Goal: Information Seeking & Learning: Check status

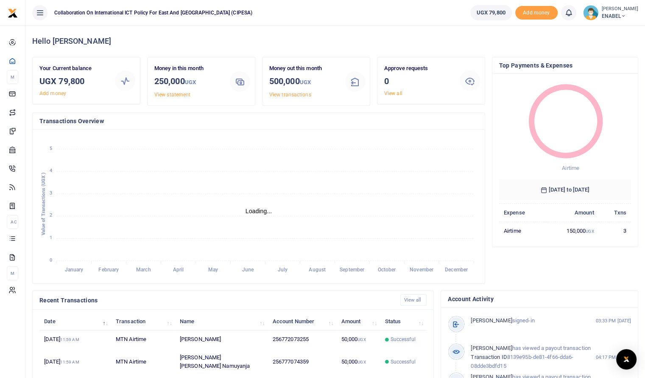
scroll to position [40, 0]
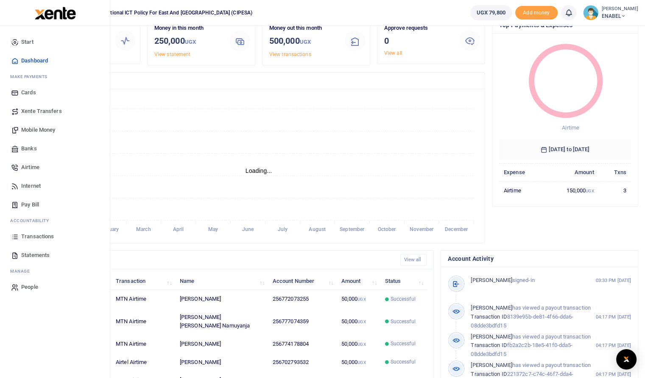
click at [39, 234] on span "Transactions" at bounding box center [37, 236] width 33 height 8
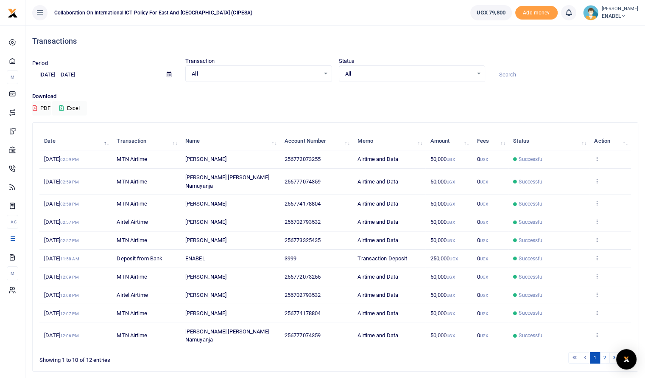
click at [169, 75] on icon at bounding box center [169, 75] width 5 height 6
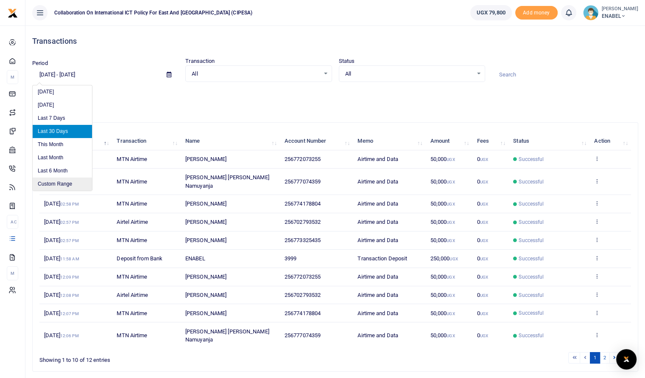
click at [75, 185] on li "Custom Range" at bounding box center [62, 183] width 59 height 13
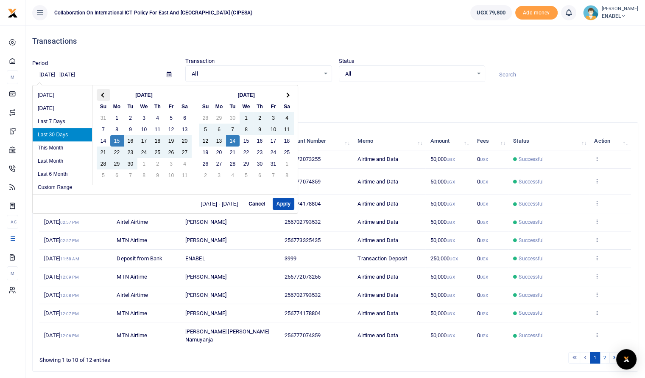
click at [102, 91] on th at bounding box center [104, 94] width 14 height 11
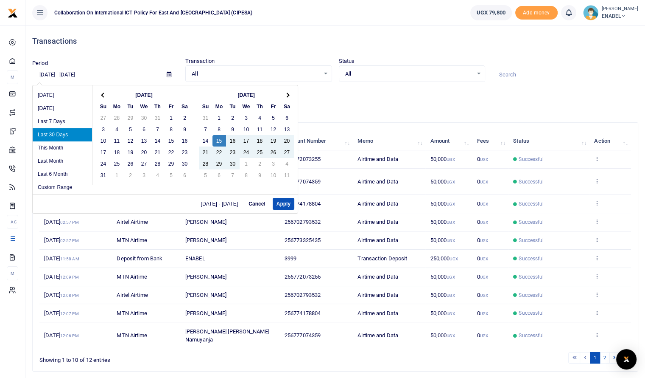
click at [102, 91] on th at bounding box center [104, 94] width 14 height 11
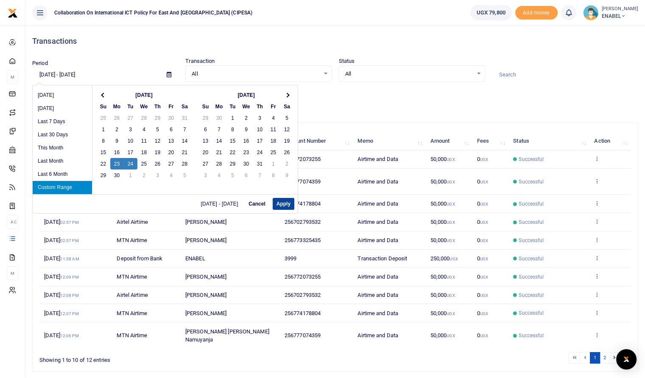
click at [279, 204] on button "Apply" at bounding box center [284, 204] width 22 height 12
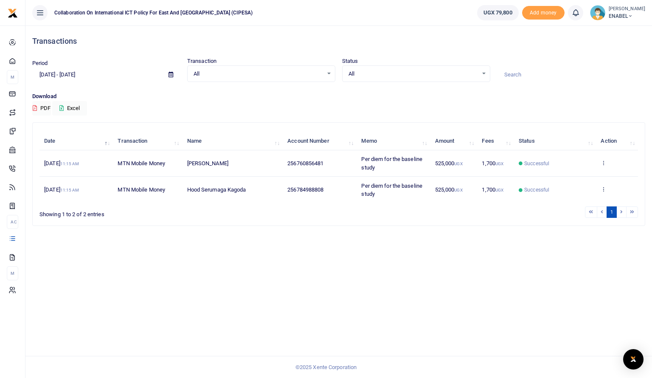
click at [170, 73] on icon at bounding box center [170, 75] width 5 height 6
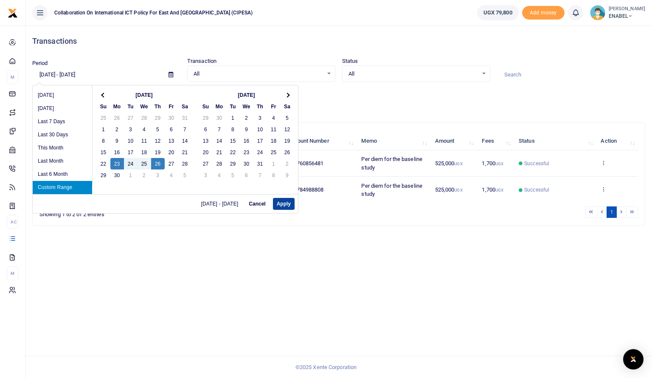
click at [283, 203] on button "Apply" at bounding box center [284, 204] width 22 height 12
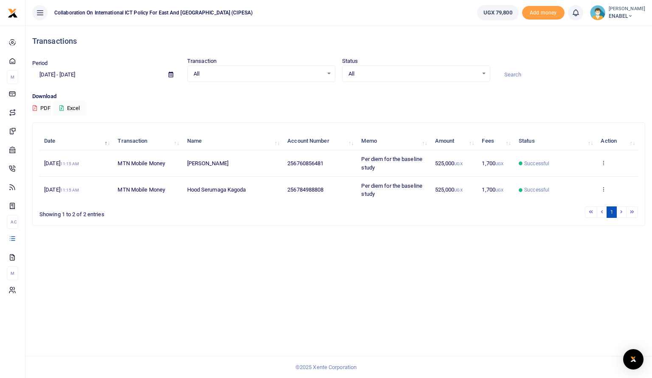
click at [172, 73] on icon at bounding box center [170, 75] width 5 height 6
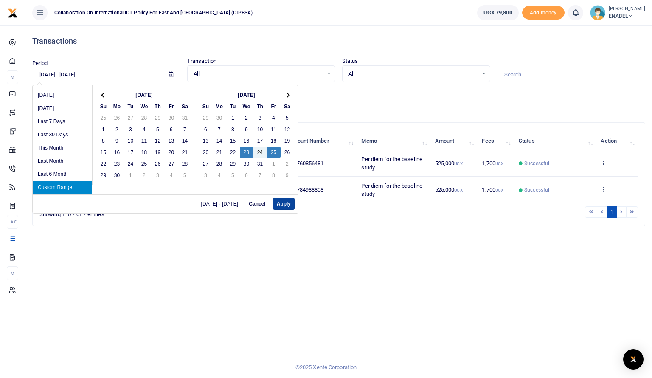
click at [288, 206] on button "Apply" at bounding box center [284, 204] width 22 height 12
type input "07/23/2025 - 07/25/2025"
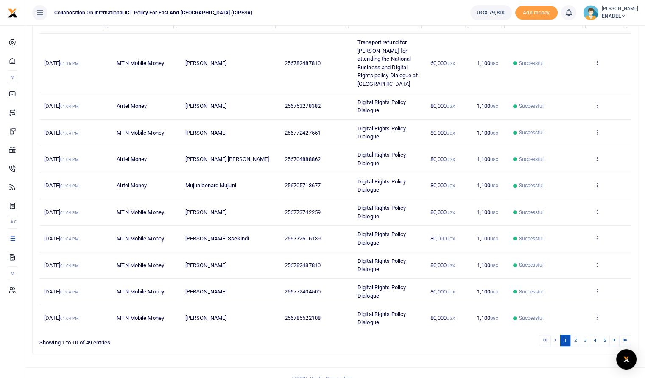
scroll to position [127, 0]
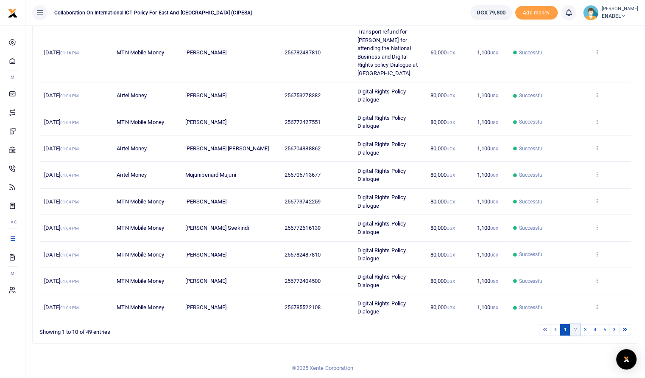
click at [575, 328] on link "2" at bounding box center [575, 329] width 10 height 11
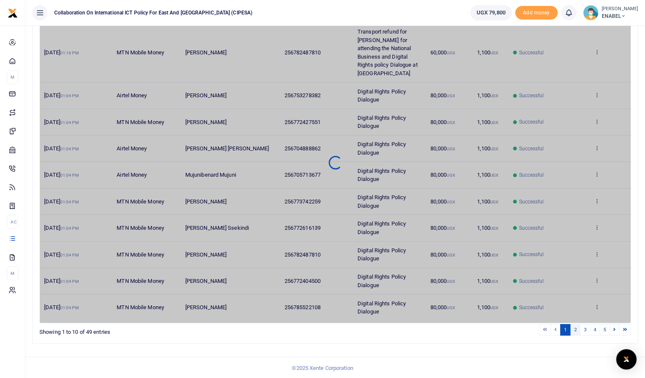
scroll to position [94, 0]
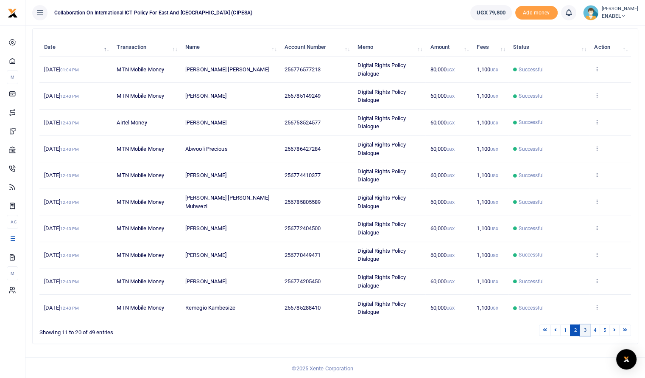
click at [583, 329] on link "3" at bounding box center [585, 329] width 10 height 11
click at [595, 327] on link "4" at bounding box center [595, 329] width 10 height 11
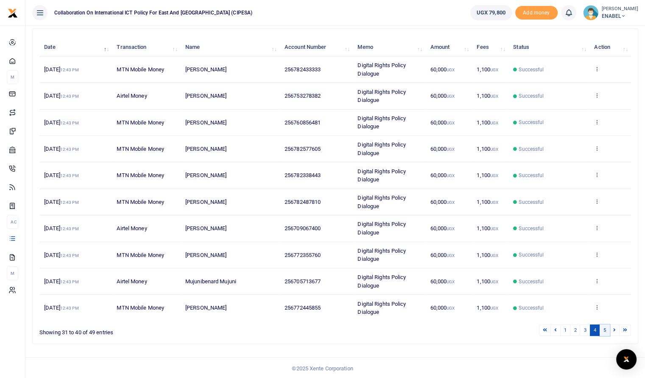
click at [606, 330] on link "5" at bounding box center [605, 329] width 10 height 11
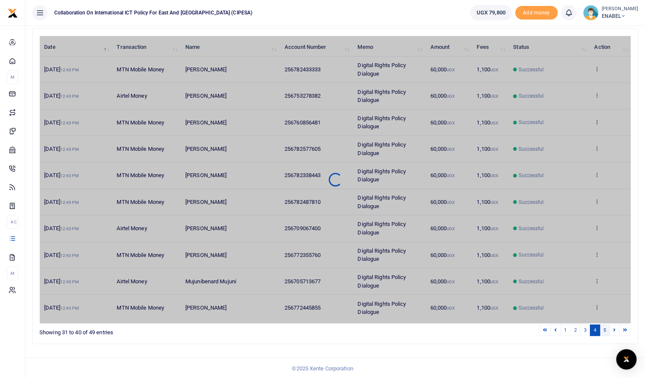
scroll to position [59, 0]
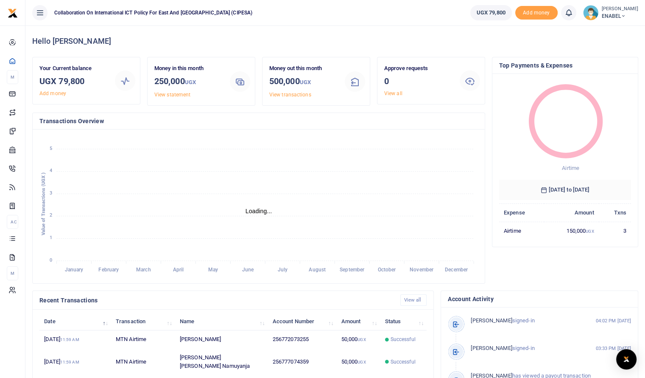
scroll to position [7, 7]
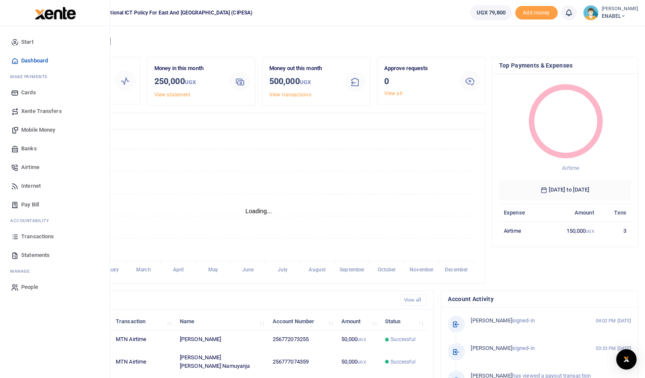
click at [36, 252] on span "Statements" at bounding box center [35, 255] width 28 height 8
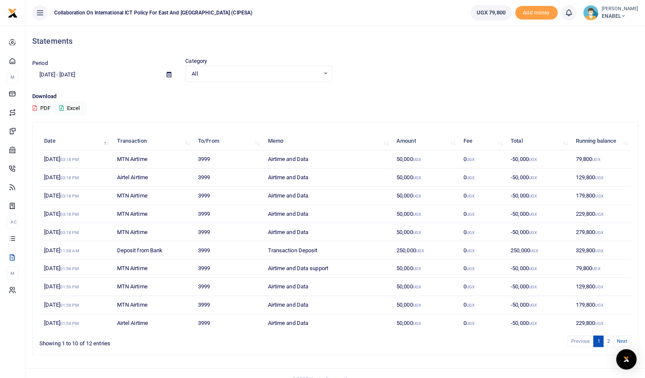
click at [166, 72] on span at bounding box center [169, 74] width 19 height 14
click at [168, 74] on icon at bounding box center [169, 75] width 5 height 6
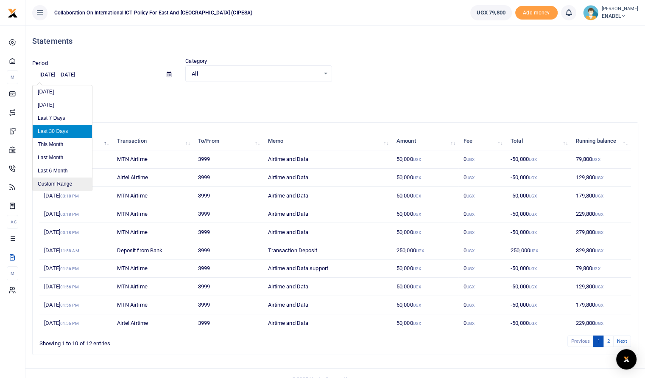
click at [70, 182] on li "Custom Range" at bounding box center [62, 183] width 59 height 13
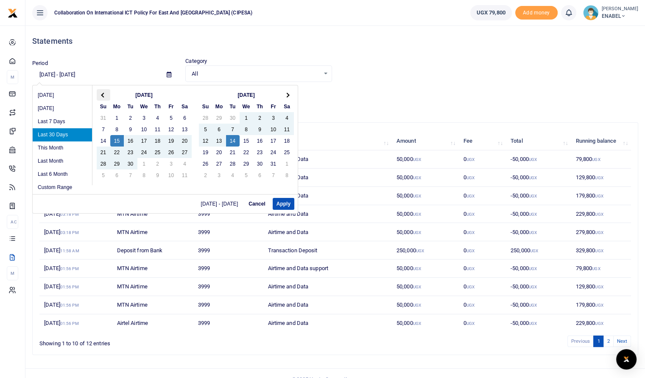
click at [104, 97] on th at bounding box center [104, 94] width 14 height 11
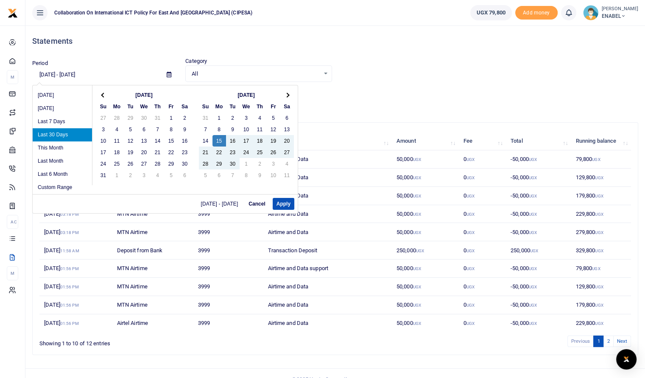
click at [104, 97] on th at bounding box center [104, 94] width 14 height 11
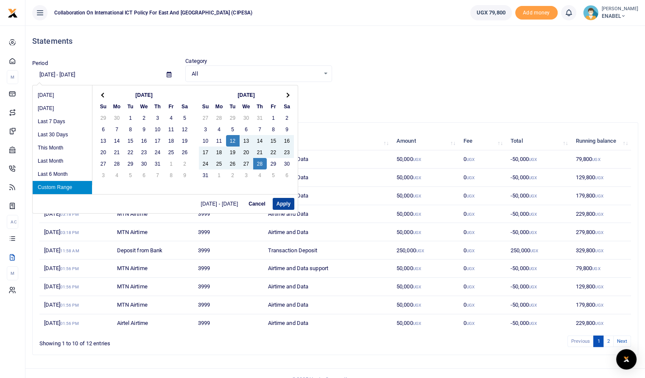
click at [284, 205] on button "Apply" at bounding box center [284, 204] width 22 height 12
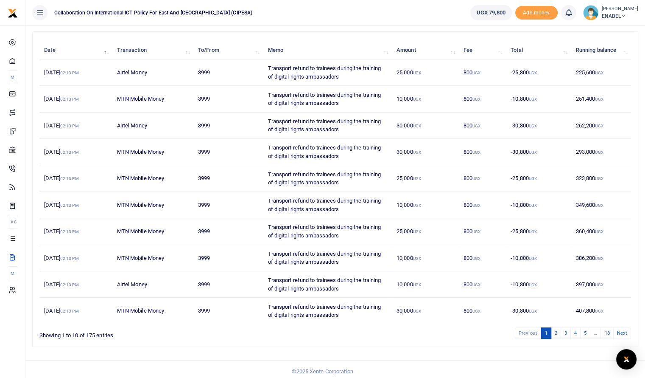
scroll to position [94, 0]
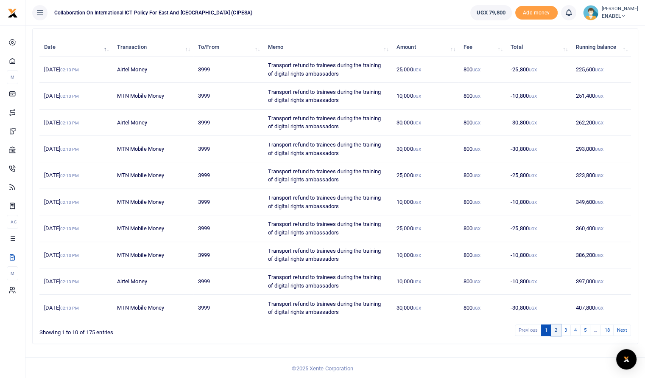
click at [557, 330] on link "2" at bounding box center [556, 329] width 10 height 11
click at [567, 327] on link "3" at bounding box center [566, 329] width 10 height 11
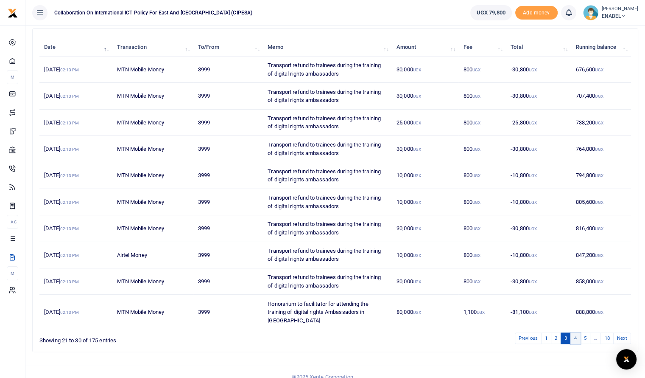
click at [575, 332] on link "4" at bounding box center [576, 337] width 10 height 11
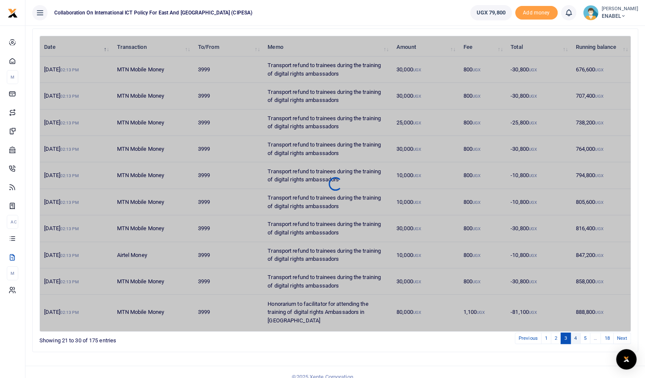
scroll to position [86, 0]
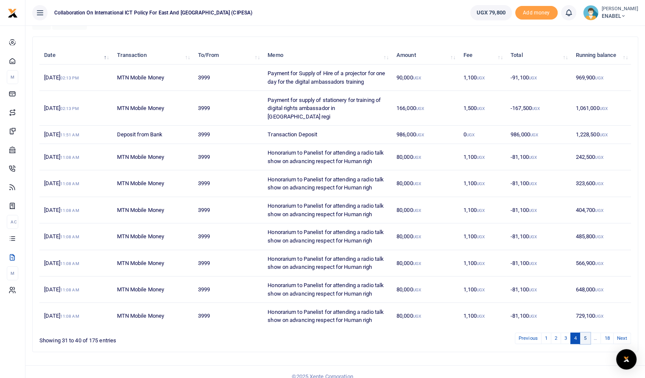
click at [587, 332] on link "5" at bounding box center [585, 337] width 10 height 11
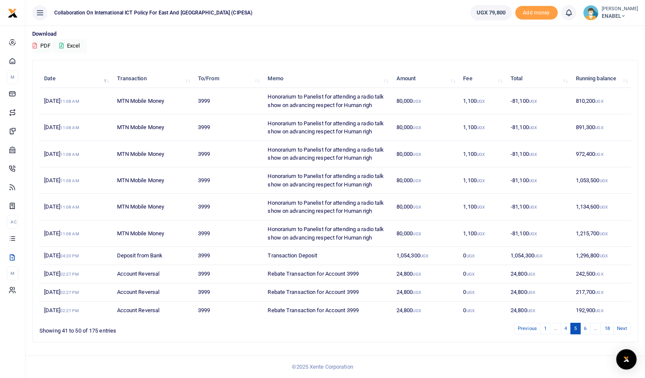
scroll to position [61, 0]
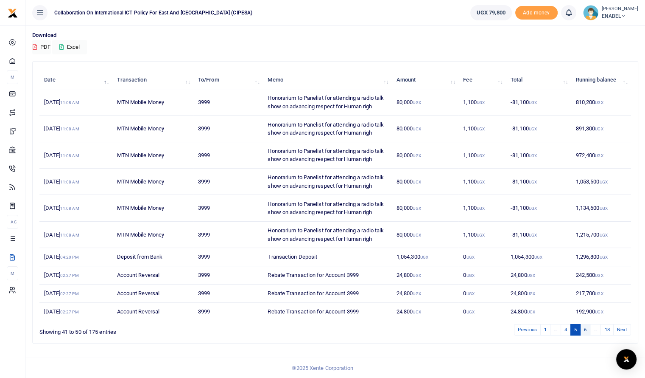
click at [589, 327] on link "6" at bounding box center [585, 329] width 10 height 11
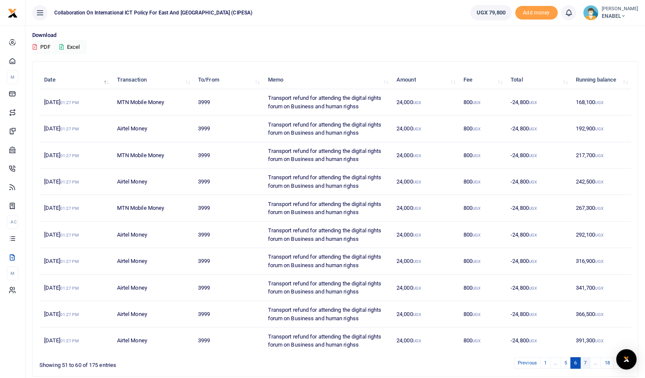
click at [588, 362] on link "7" at bounding box center [585, 362] width 10 height 11
click at [37, 16] on icon at bounding box center [40, 12] width 8 height 9
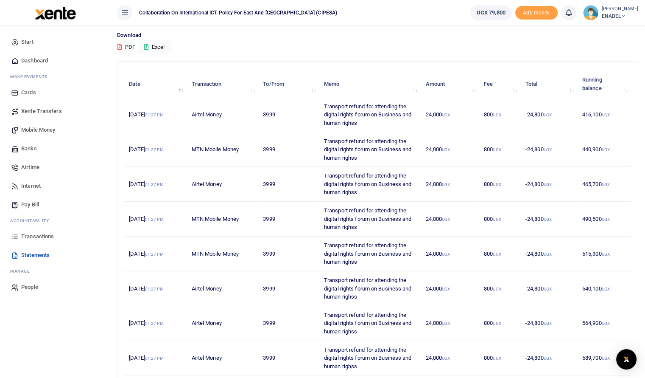
click at [122, 16] on icon at bounding box center [124, 12] width 8 height 9
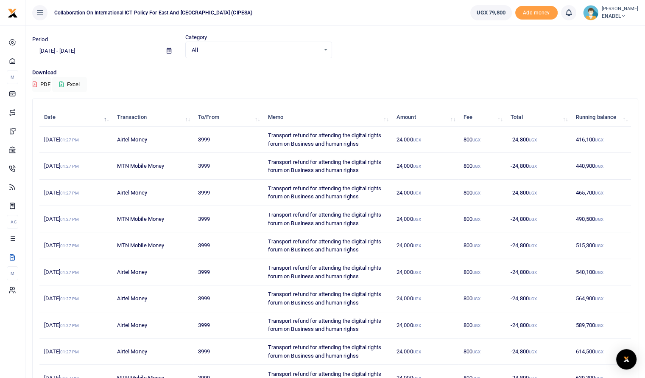
scroll to position [0, 0]
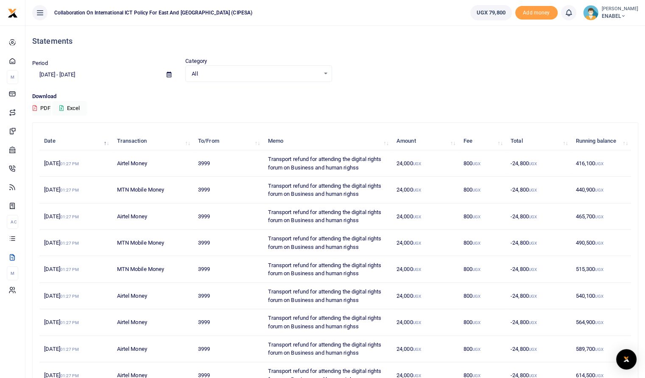
click at [168, 74] on icon at bounding box center [169, 75] width 5 height 6
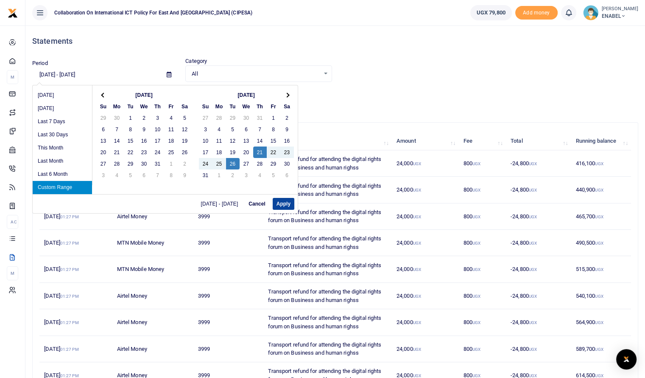
click at [279, 203] on button "Apply" at bounding box center [284, 204] width 22 height 12
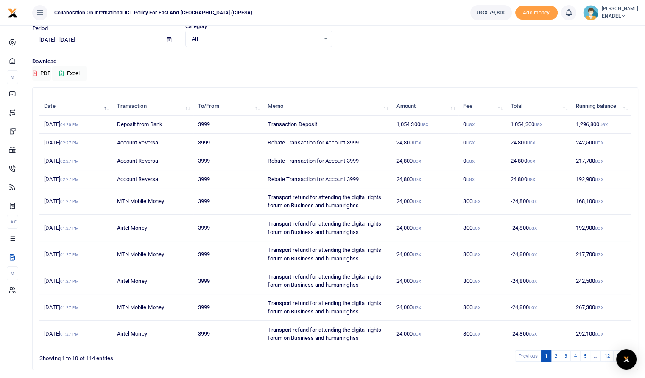
scroll to position [61, 0]
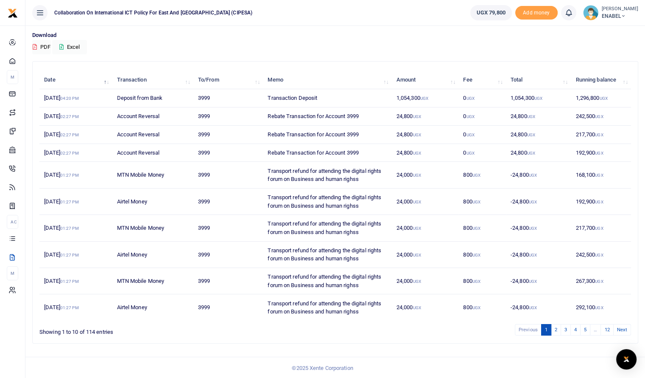
click at [185, 242] on td "Airtel Money" at bounding box center [152, 254] width 81 height 26
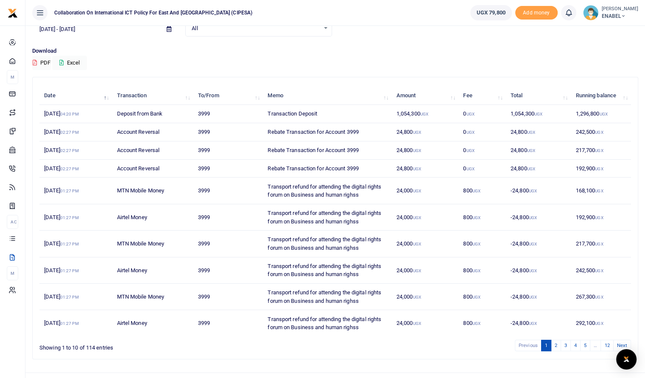
scroll to position [0, 0]
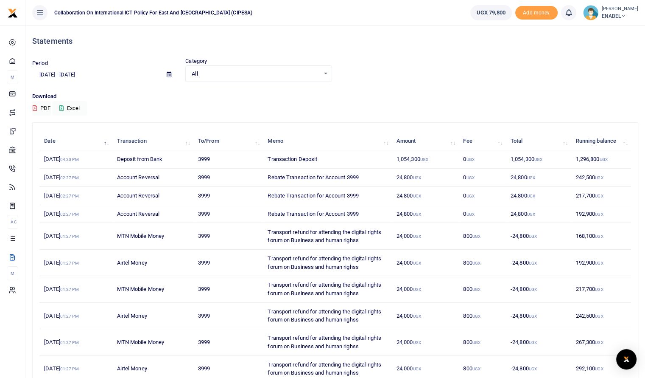
click at [172, 73] on span at bounding box center [169, 74] width 19 height 14
click at [168, 75] on icon at bounding box center [169, 75] width 5 height 6
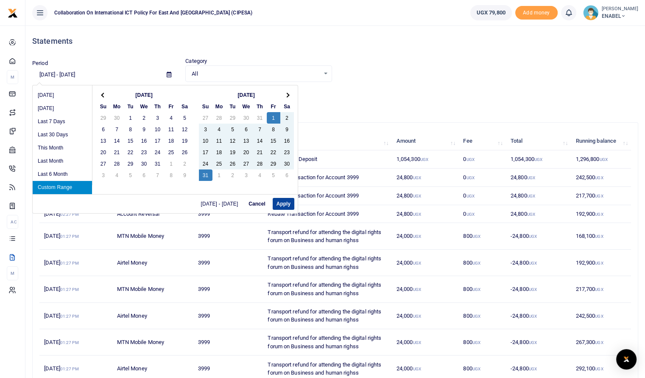
click at [281, 203] on button "Apply" at bounding box center [284, 204] width 22 height 12
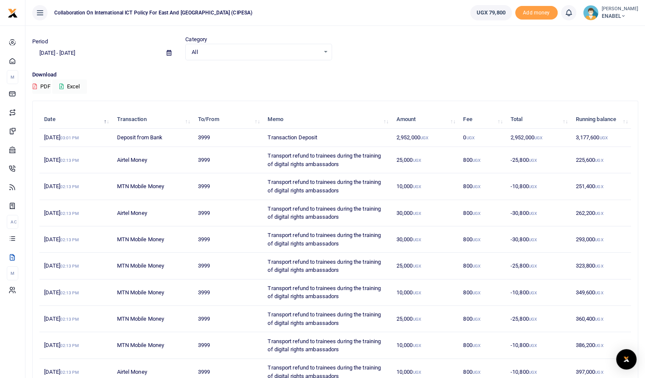
scroll to position [86, 0]
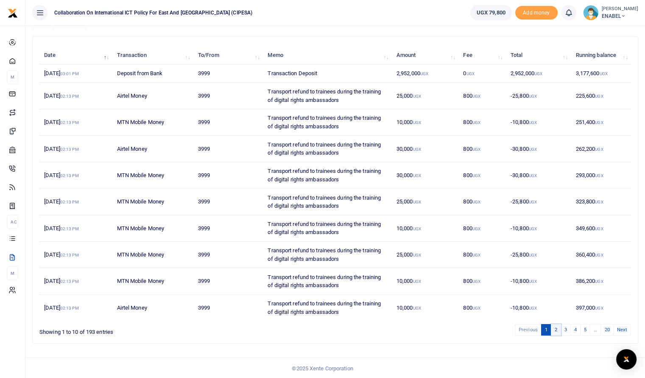
click at [554, 328] on link "2" at bounding box center [556, 329] width 10 height 11
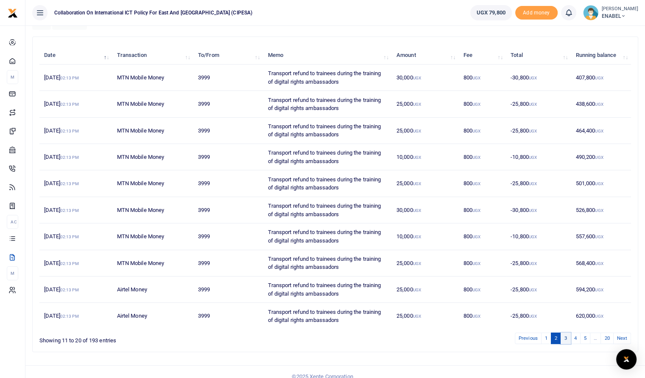
click at [567, 339] on link "3" at bounding box center [566, 337] width 10 height 11
click at [576, 338] on link "4" at bounding box center [576, 337] width 10 height 11
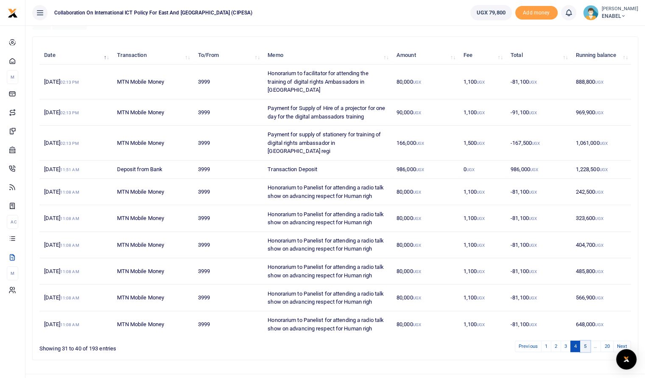
click at [585, 340] on link "5" at bounding box center [585, 345] width 10 height 11
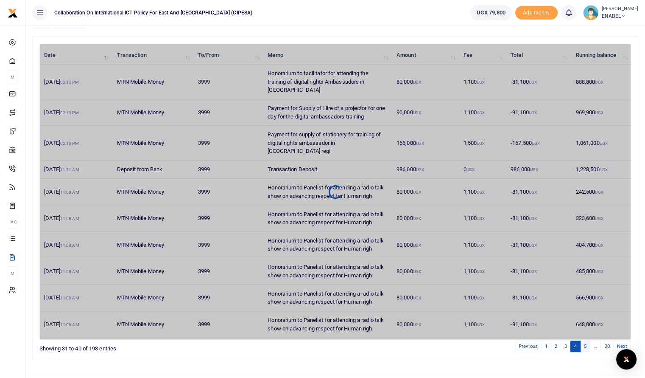
scroll to position [69, 0]
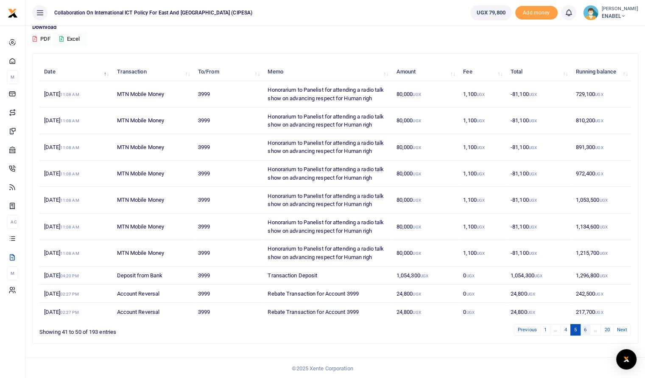
click at [588, 326] on link "6" at bounding box center [585, 329] width 10 height 11
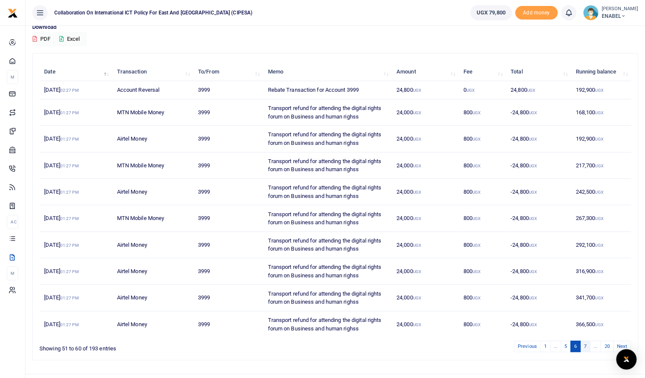
click at [589, 345] on link "7" at bounding box center [585, 345] width 10 height 11
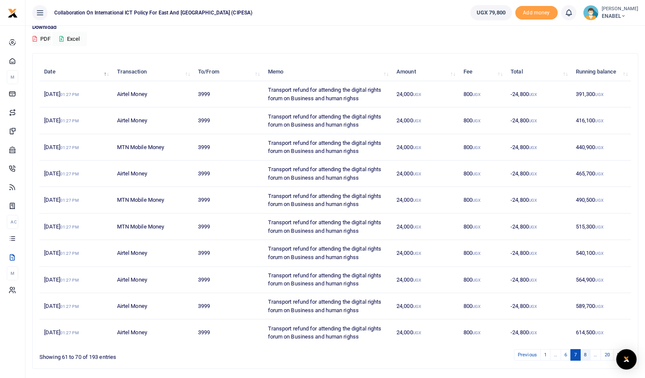
click at [588, 354] on link "8" at bounding box center [585, 354] width 10 height 11
click at [589, 353] on link "9" at bounding box center [585, 354] width 10 height 11
click at [588, 353] on link "10" at bounding box center [584, 354] width 13 height 11
click at [588, 353] on link "11" at bounding box center [584, 354] width 13 height 11
click at [588, 353] on link "12" at bounding box center [584, 354] width 13 height 11
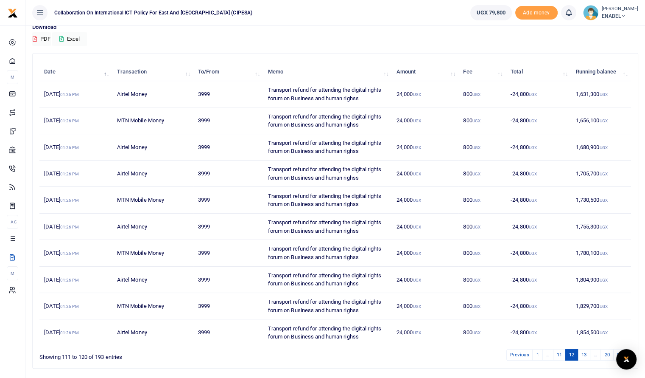
click at [588, 353] on link "13" at bounding box center [584, 354] width 13 height 11
click at [588, 353] on link "14" at bounding box center [584, 354] width 13 height 11
click at [588, 353] on link "15" at bounding box center [584, 354] width 13 height 11
click at [588, 353] on link "16" at bounding box center [584, 354] width 13 height 11
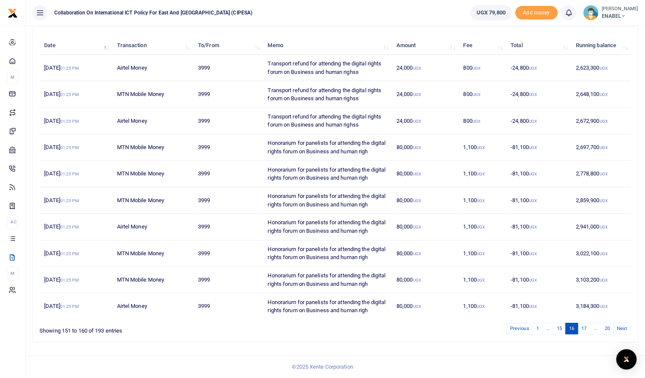
scroll to position [0, 0]
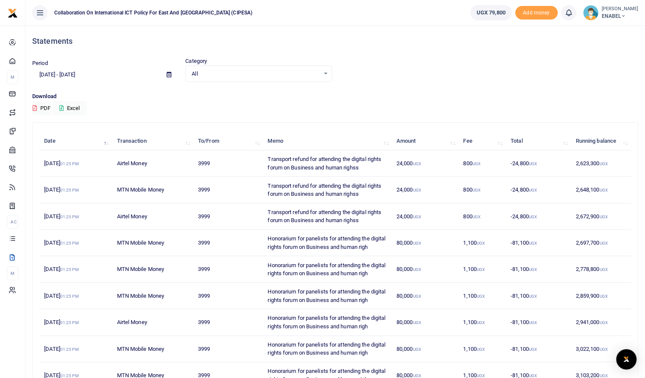
click at [169, 74] on icon at bounding box center [169, 75] width 5 height 6
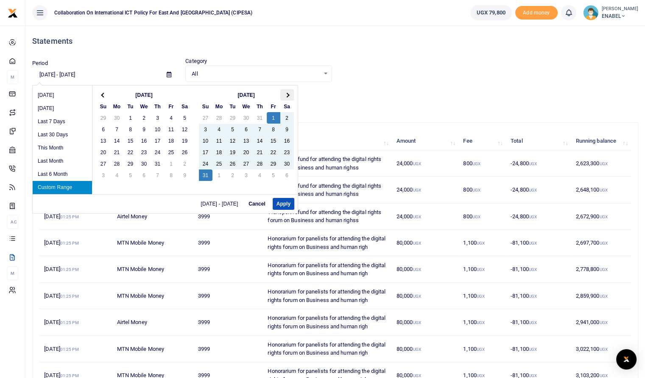
click at [286, 95] on span at bounding box center [287, 94] width 5 height 5
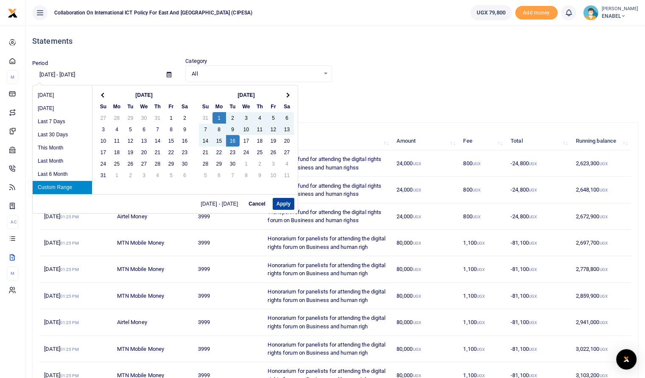
click at [281, 205] on button "Apply" at bounding box center [284, 204] width 22 height 12
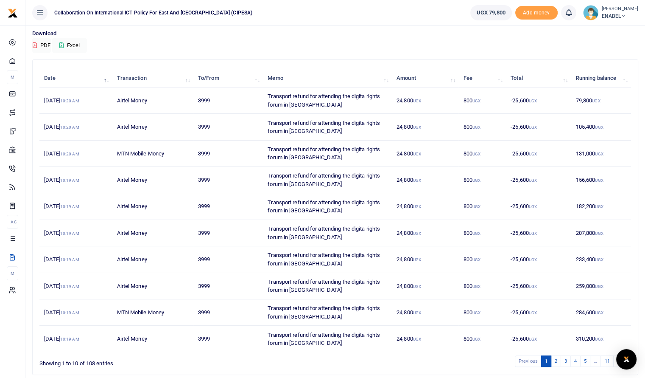
scroll to position [64, 0]
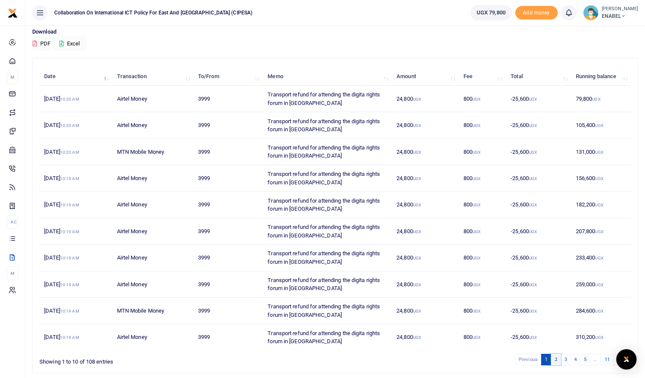
click at [555, 358] on link "2" at bounding box center [556, 358] width 10 height 11
click at [565, 356] on link "3" at bounding box center [566, 358] width 10 height 11
click at [577, 355] on link "4" at bounding box center [576, 358] width 10 height 11
click at [587, 358] on link "5" at bounding box center [585, 358] width 10 height 11
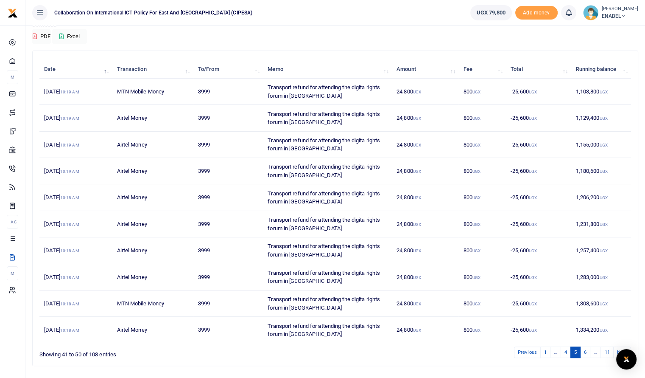
scroll to position [94, 0]
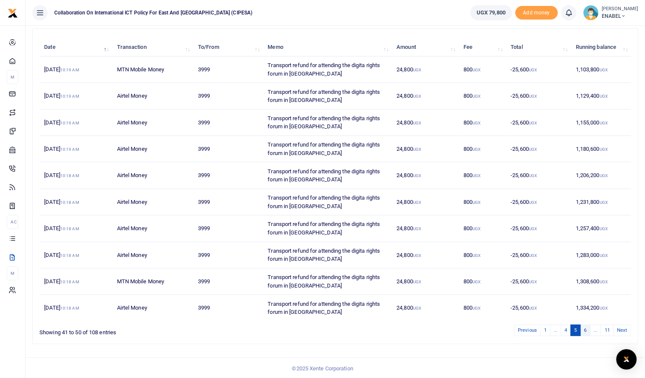
click at [587, 324] on link "6" at bounding box center [585, 329] width 10 height 11
click at [585, 331] on link "7" at bounding box center [585, 329] width 10 height 11
click at [588, 328] on link "8" at bounding box center [585, 329] width 10 height 11
click at [588, 328] on link "9" at bounding box center [584, 329] width 10 height 11
click at [593, 329] on link "10" at bounding box center [594, 329] width 13 height 11
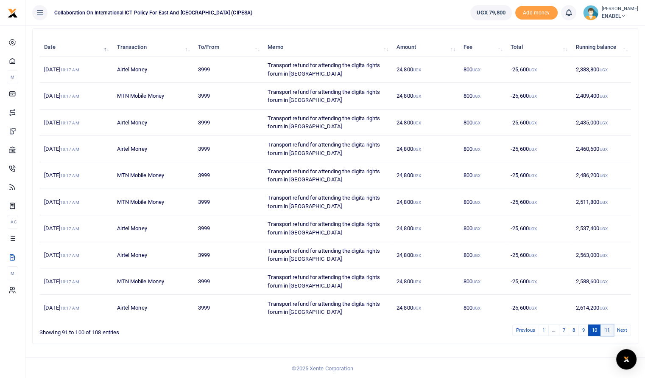
click at [605, 328] on link "11" at bounding box center [607, 329] width 13 height 11
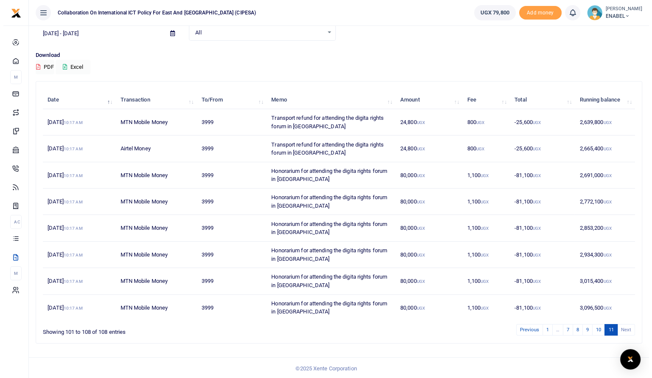
scroll to position [0, 0]
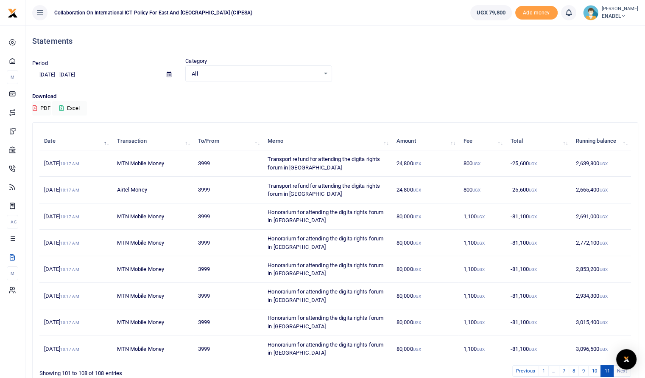
click at [168, 78] on span at bounding box center [169, 74] width 19 height 14
click at [170, 75] on icon at bounding box center [169, 75] width 5 height 6
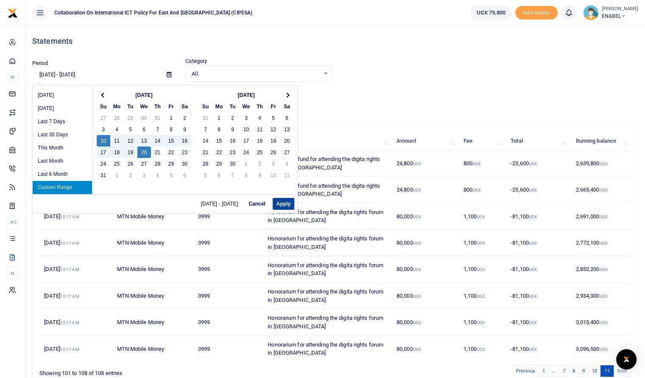
click at [286, 204] on button "Apply" at bounding box center [284, 204] width 22 height 12
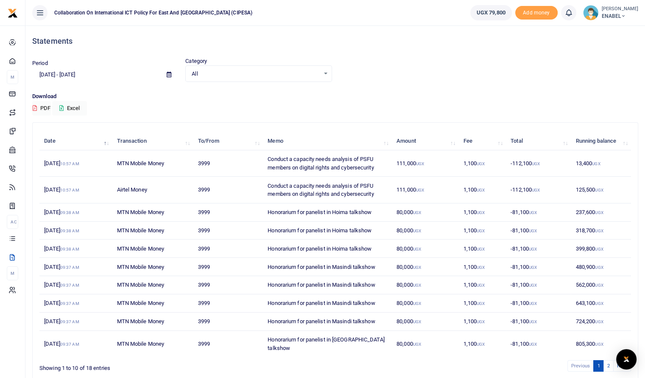
click at [409, 165] on td "111,000 UGX" at bounding box center [425, 163] width 67 height 26
click at [114, 60] on div "Period 08/10/2025 - 08/20/2025" at bounding box center [105, 70] width 153 height 23
click at [166, 73] on span at bounding box center [169, 74] width 19 height 14
click at [171, 74] on icon at bounding box center [169, 75] width 5 height 6
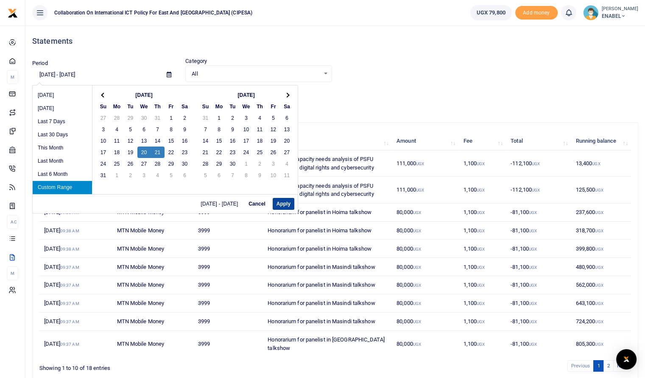
click at [285, 207] on button "Apply" at bounding box center [284, 204] width 22 height 12
type input "08/20/2025 - 08/21/2025"
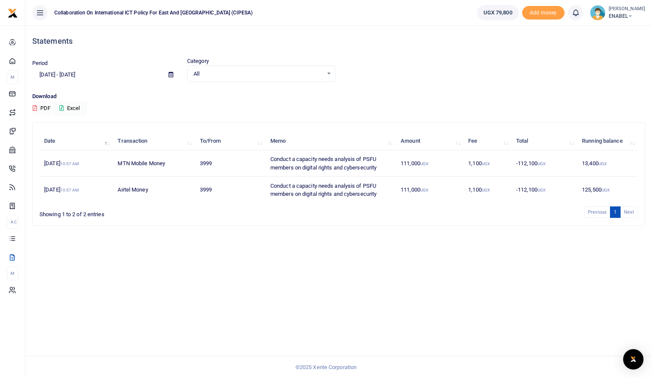
click at [39, 109] on button "PDF" at bounding box center [41, 108] width 19 height 14
